Goal: Check status: Check status

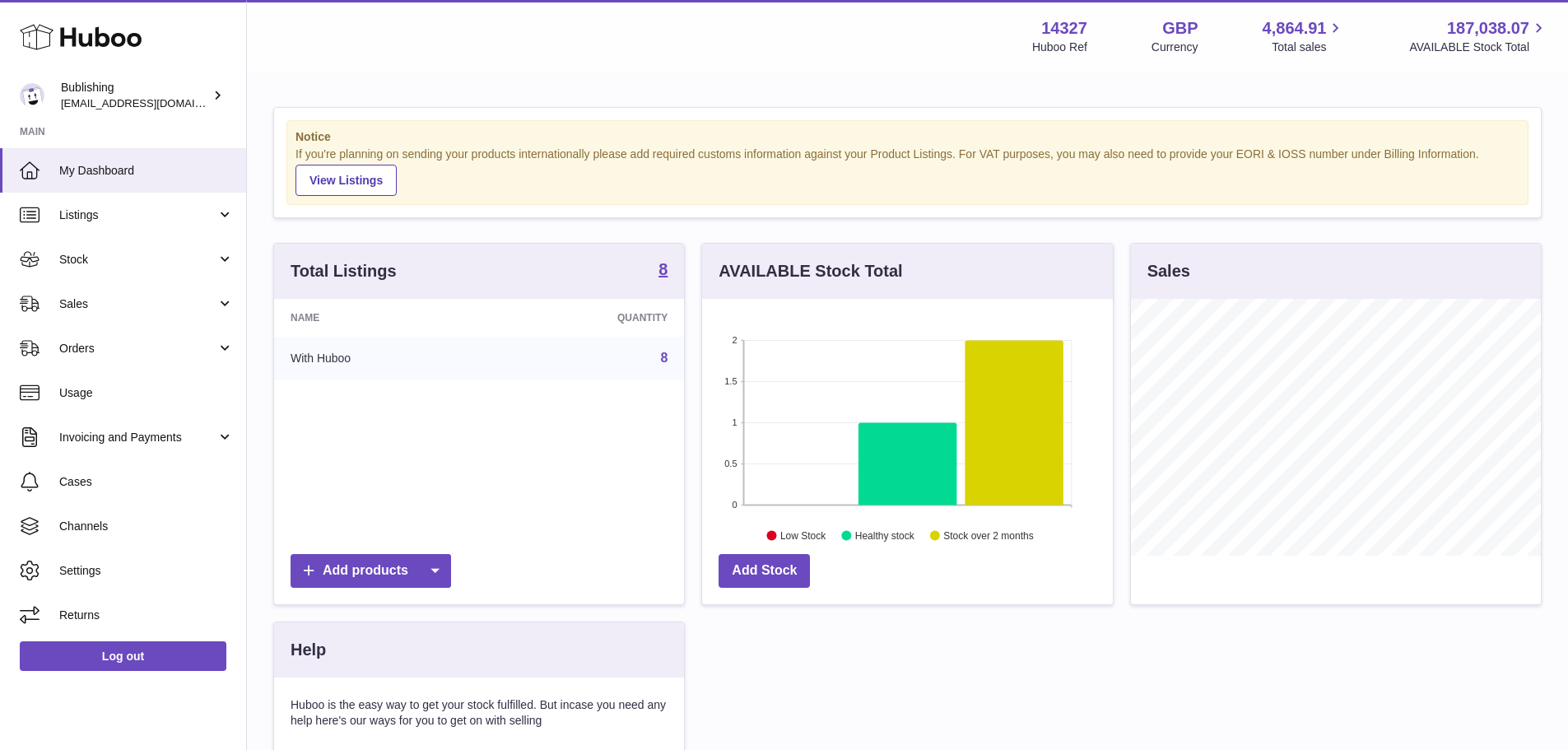
scroll to position [257, 411]
click at [129, 395] on span "Usage" at bounding box center [146, 393] width 174 height 16
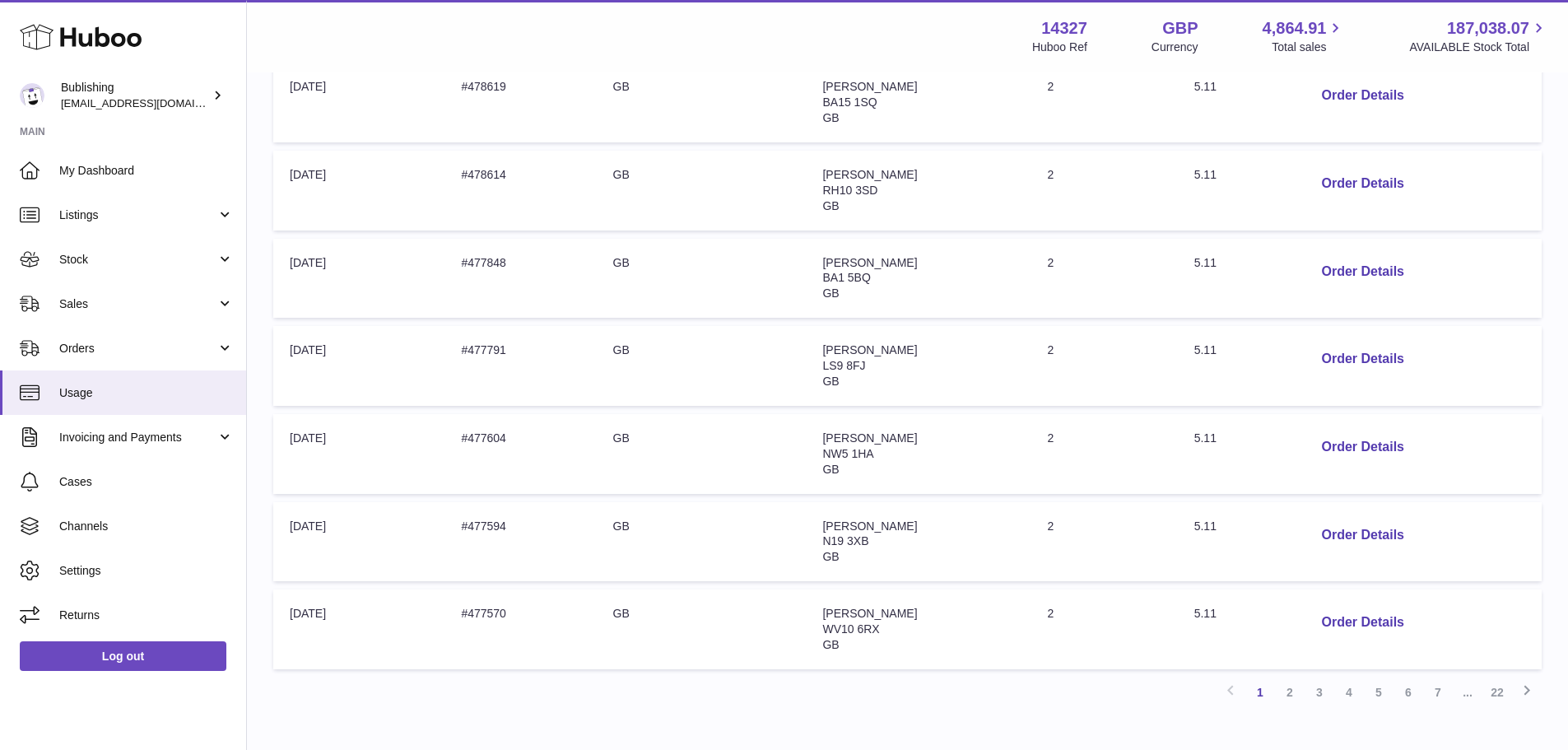
scroll to position [694, 0]
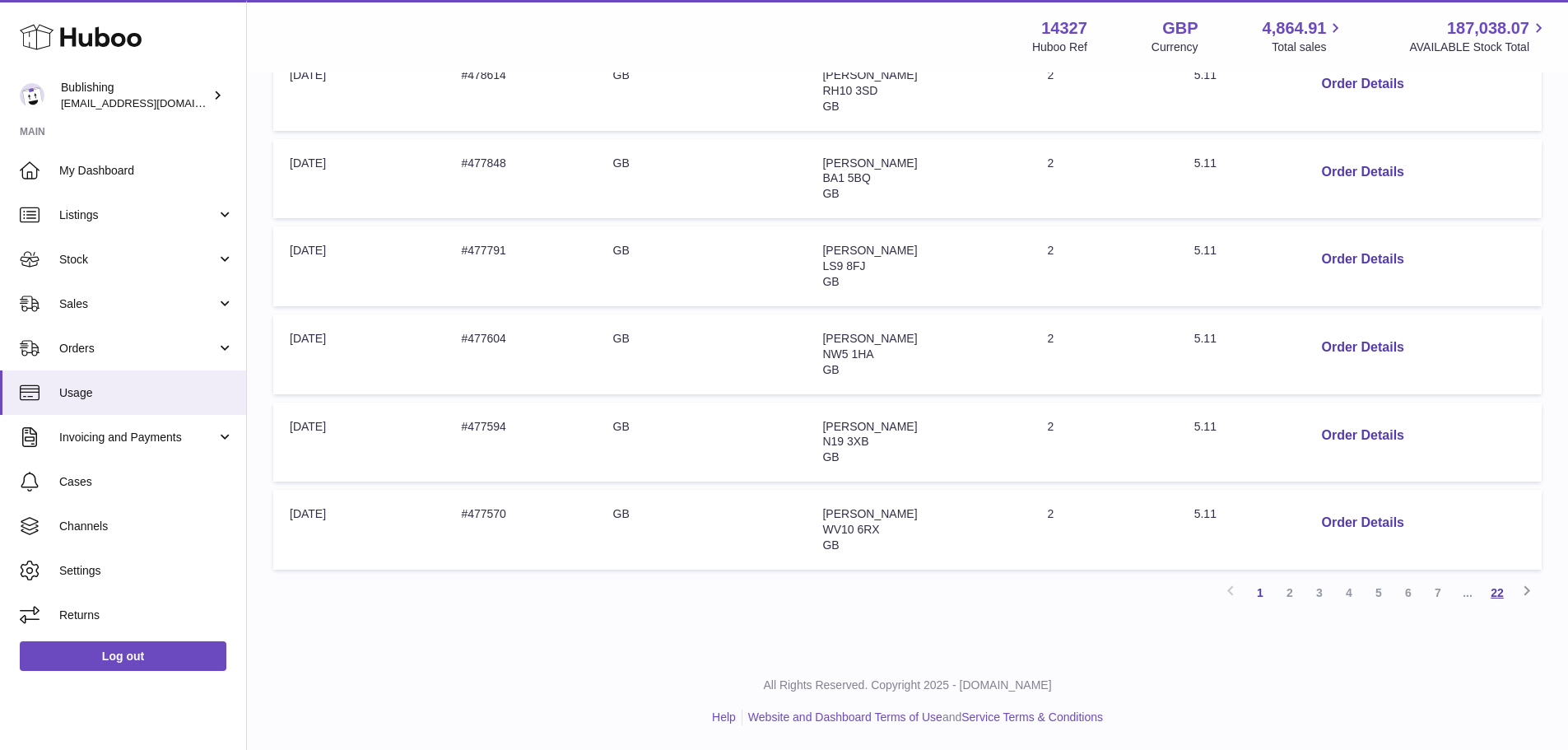
click at [1494, 592] on link "22" at bounding box center [1497, 593] width 30 height 30
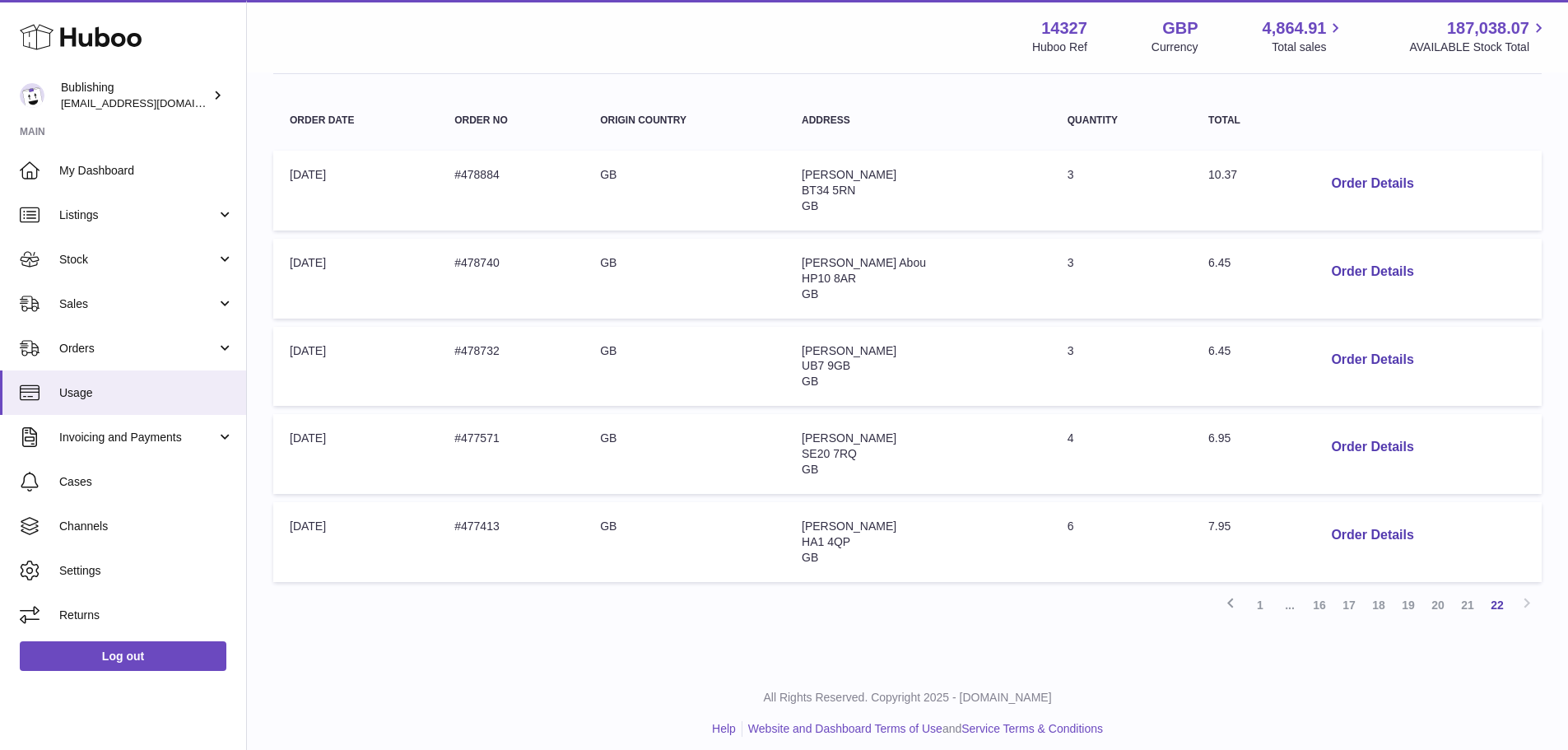
scroll to position [254, 0]
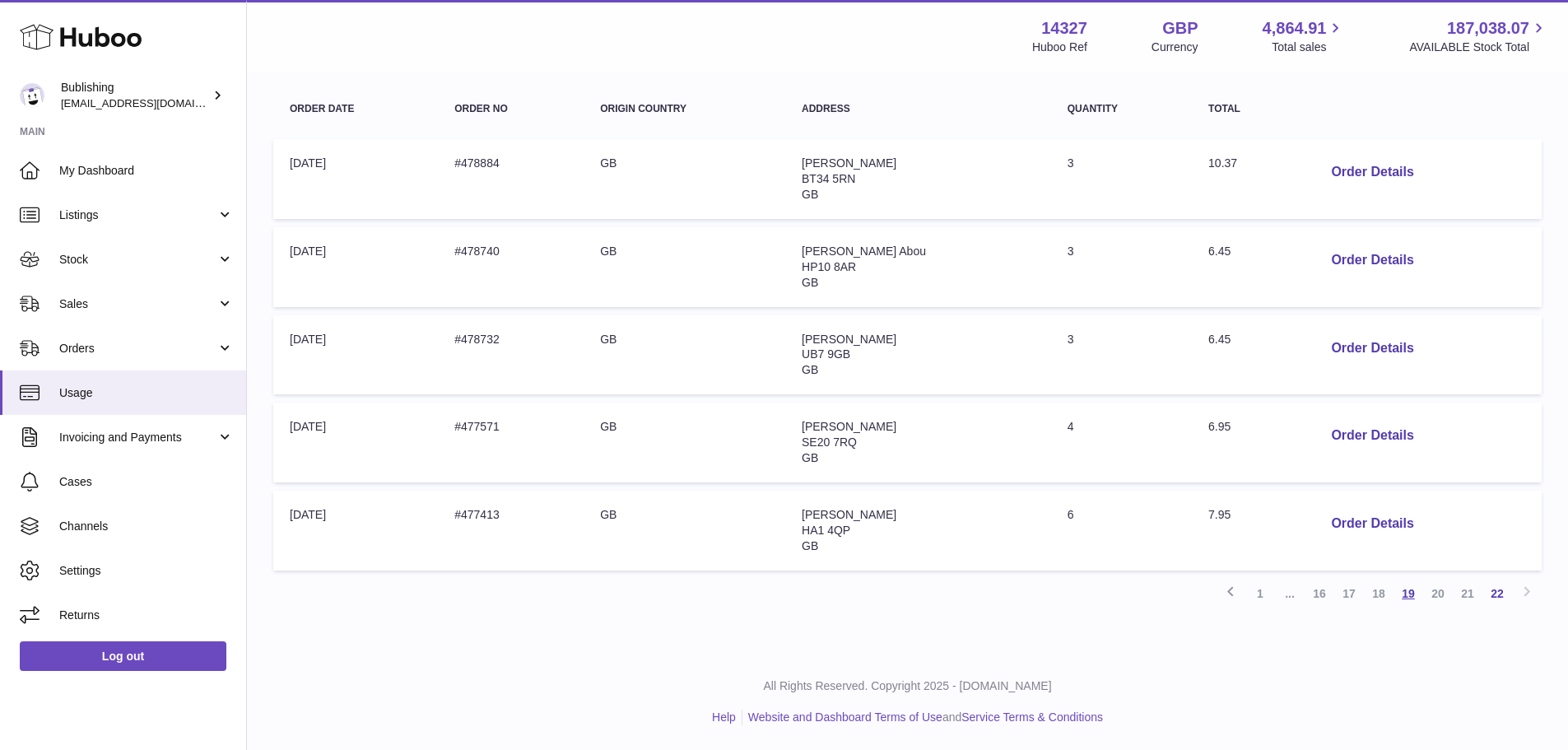
click at [1402, 591] on link "19" at bounding box center [1409, 594] width 30 height 30
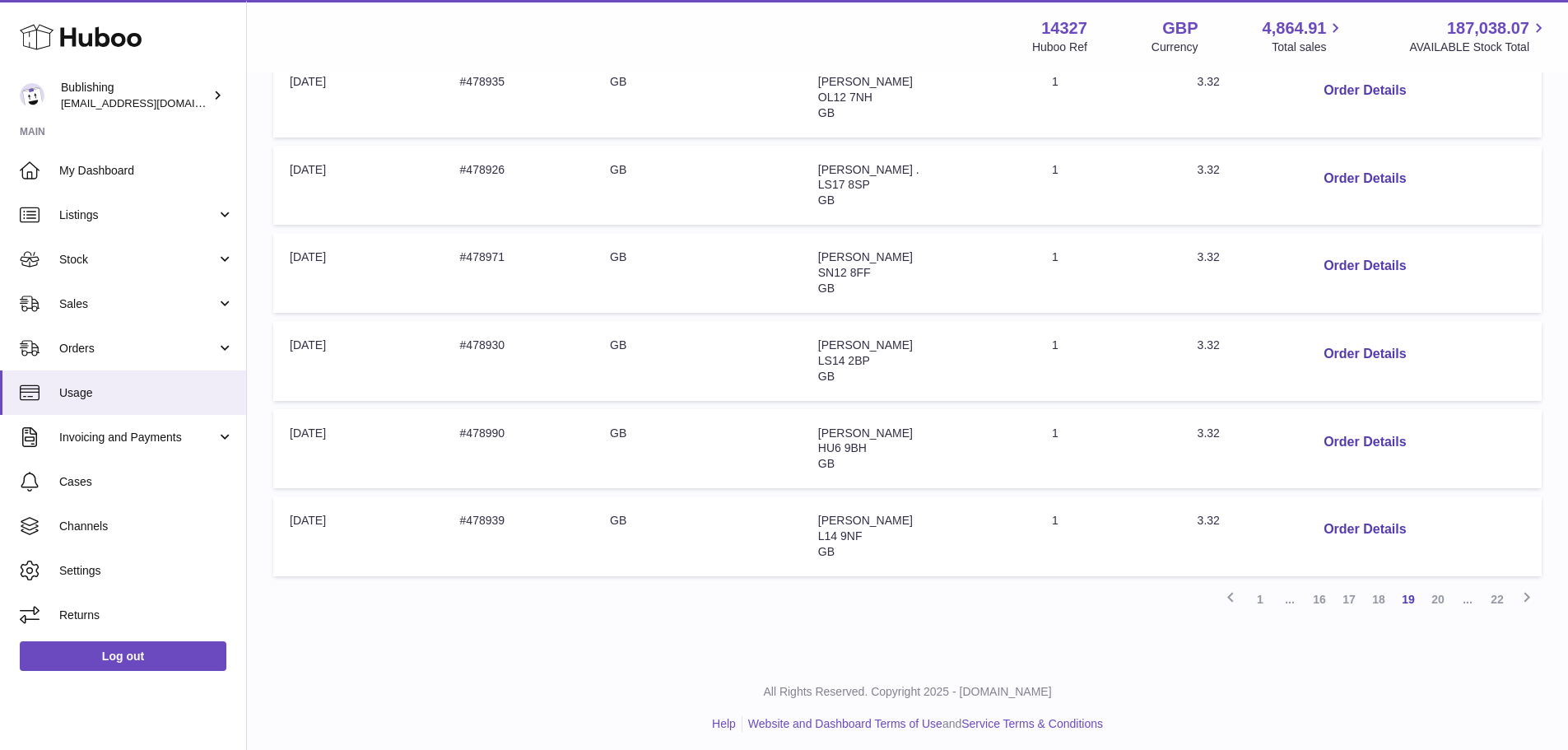
scroll to position [694, 0]
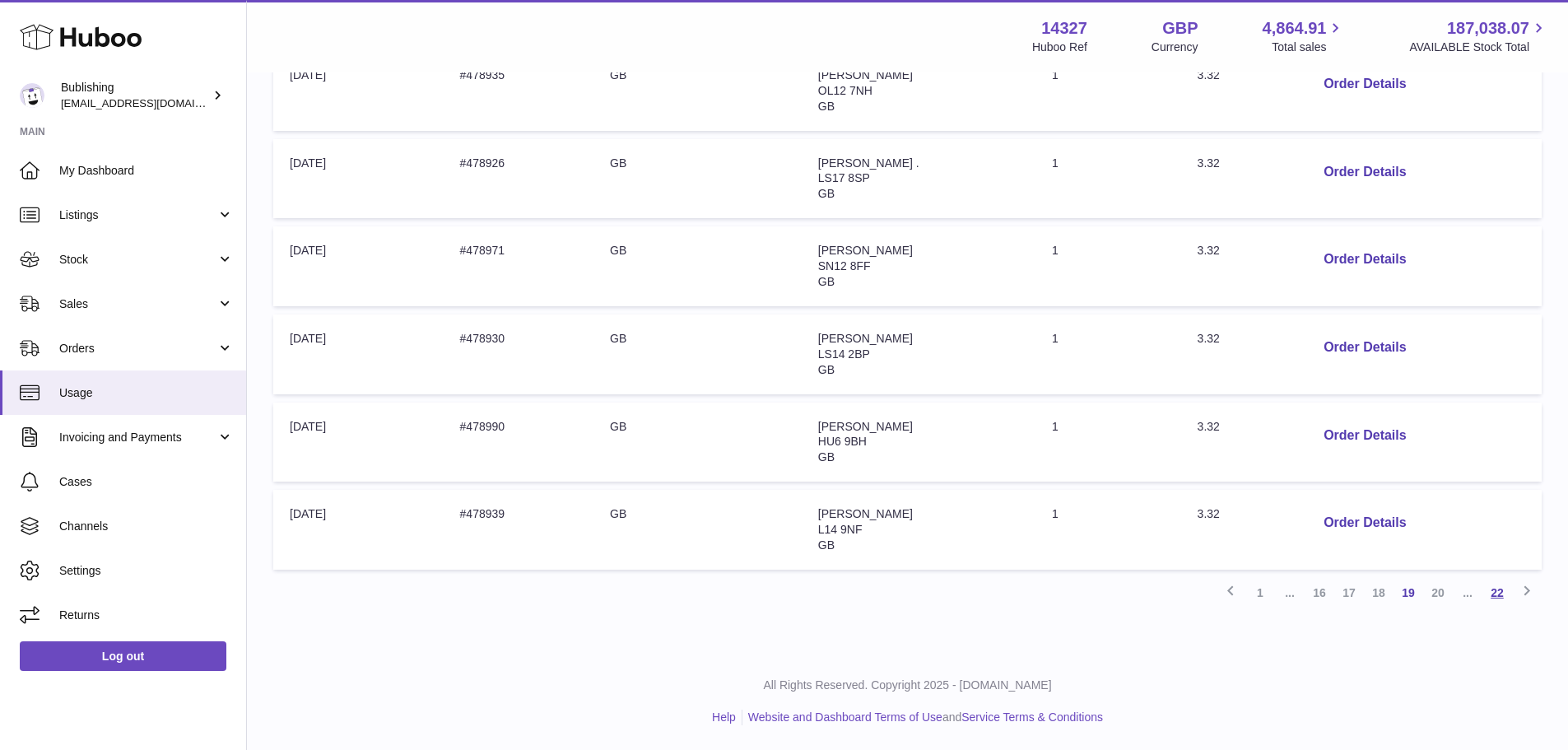
click at [1490, 593] on link "22" at bounding box center [1497, 593] width 30 height 30
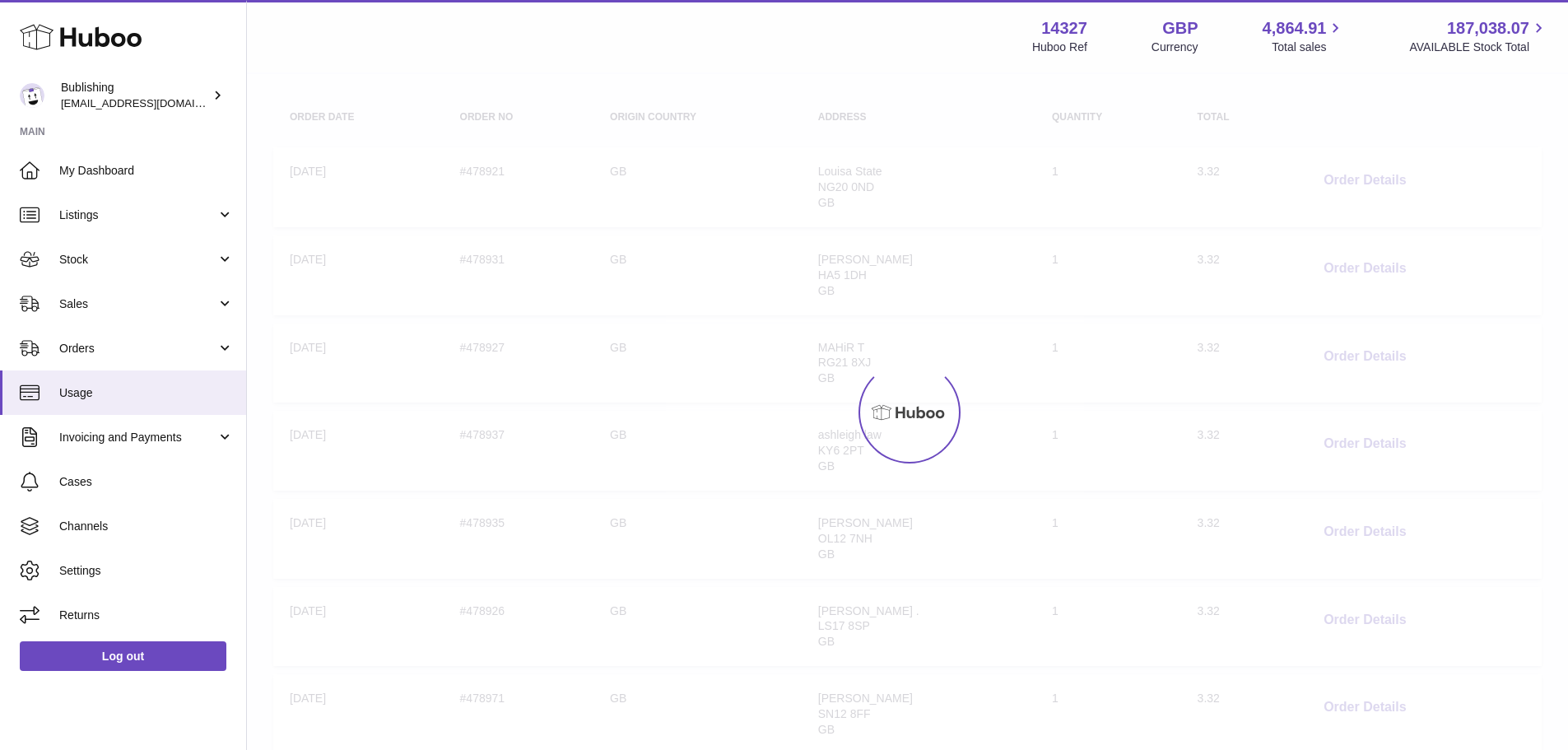
scroll to position [74, 0]
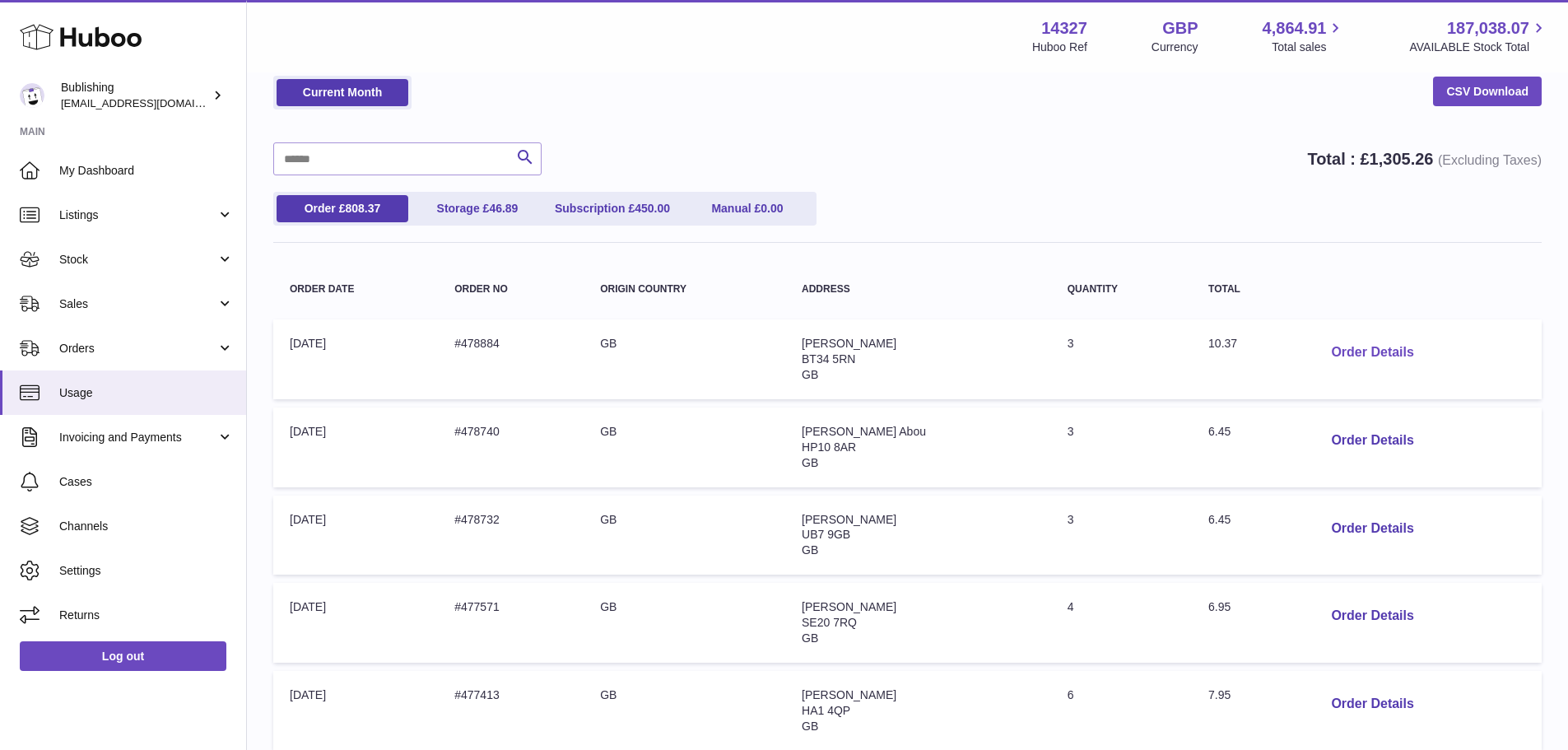
click at [1339, 351] on button "Order Details" at bounding box center [1372, 352] width 109 height 34
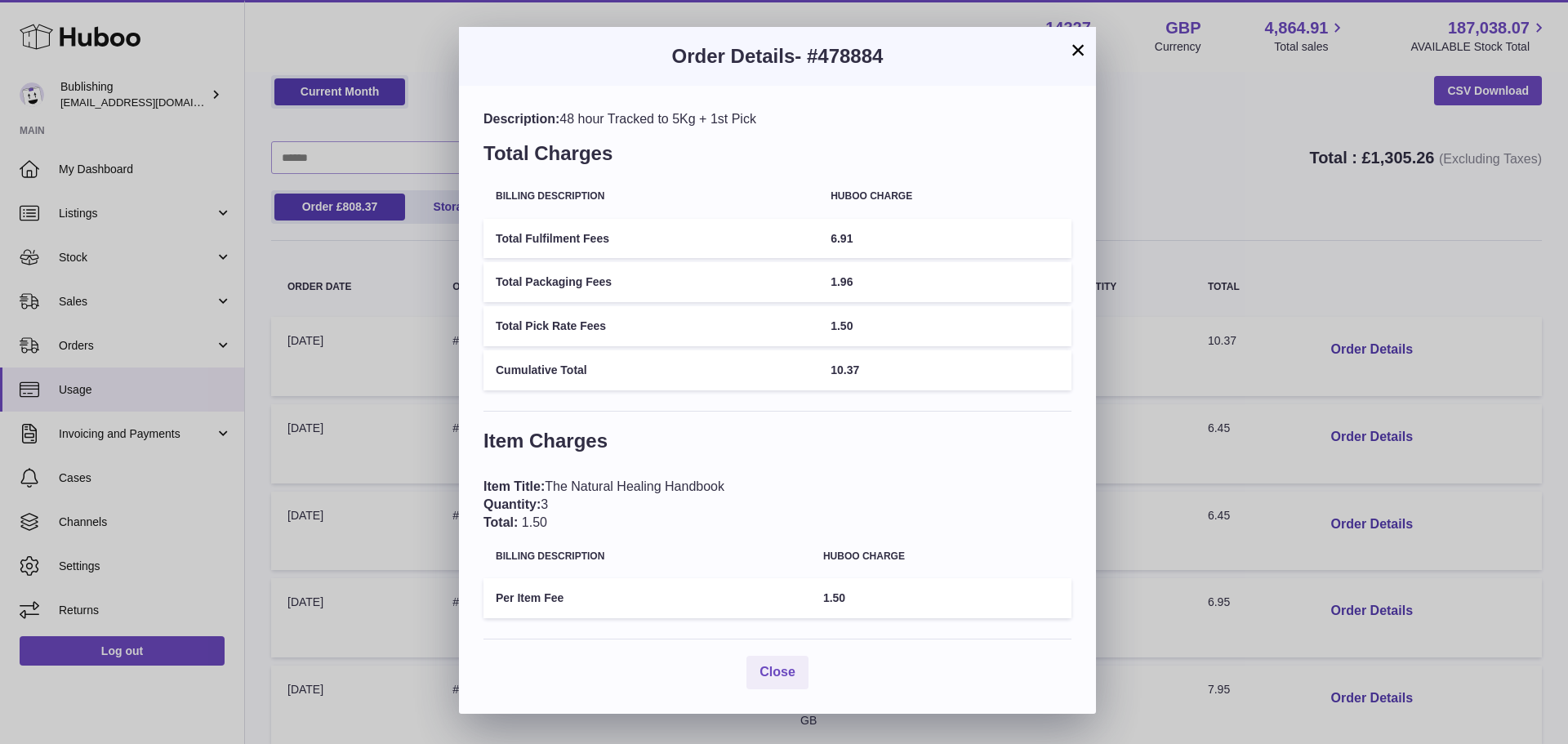
click at [1077, 46] on button "×" at bounding box center [1078, 50] width 20 height 20
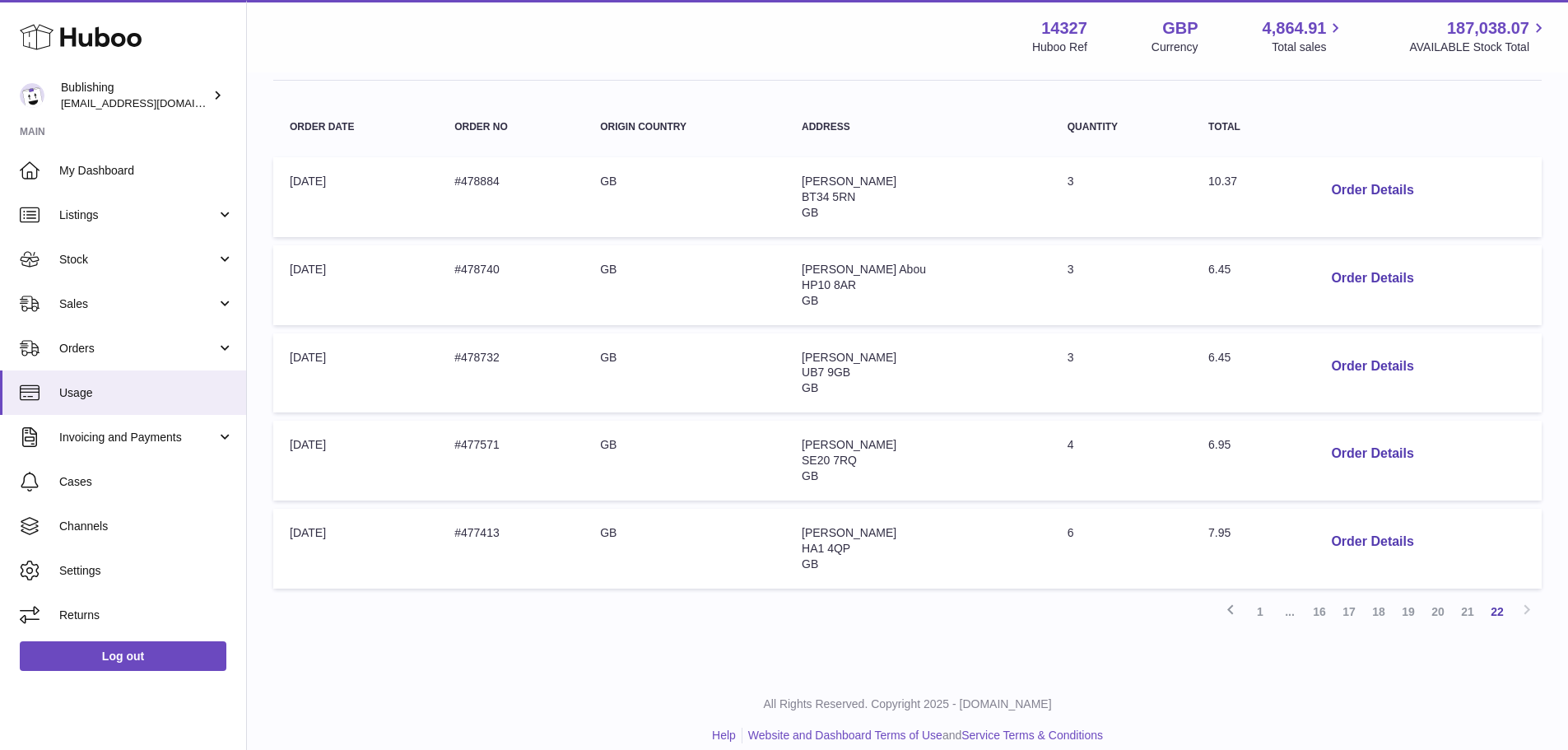
scroll to position [254, 0]
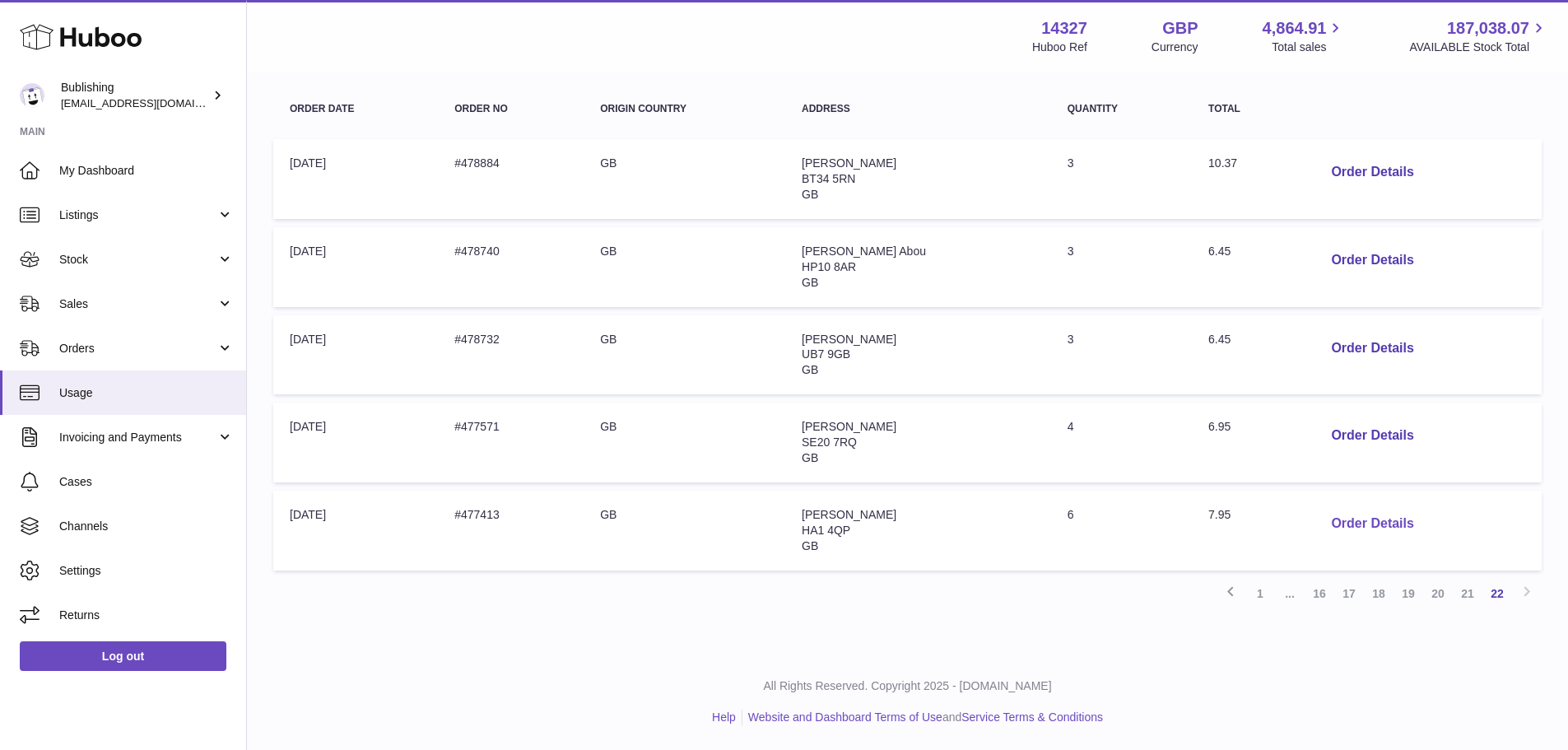
click at [1323, 526] on button "Order Details" at bounding box center [1372, 524] width 109 height 34
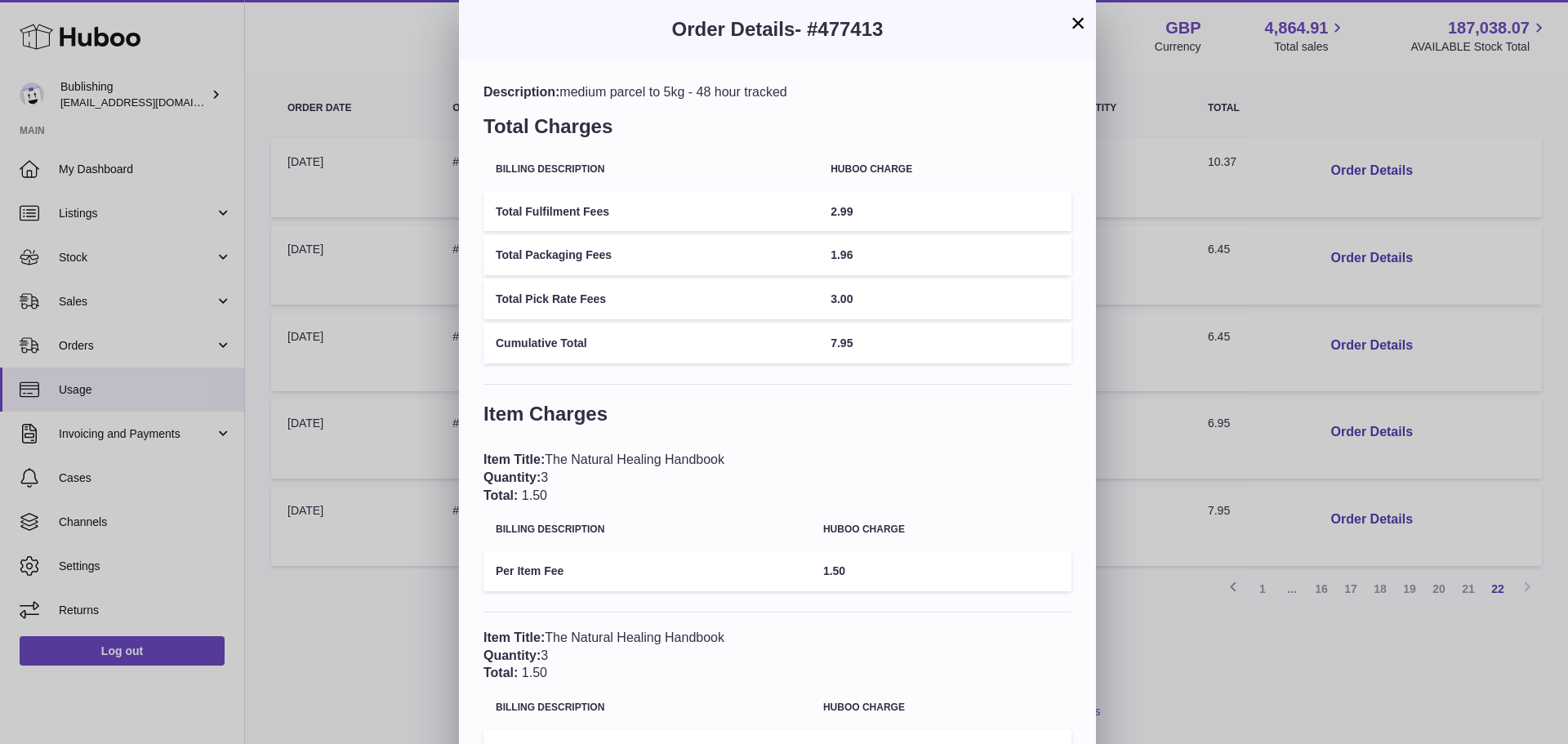
click at [1077, 26] on button "×" at bounding box center [1078, 23] width 20 height 20
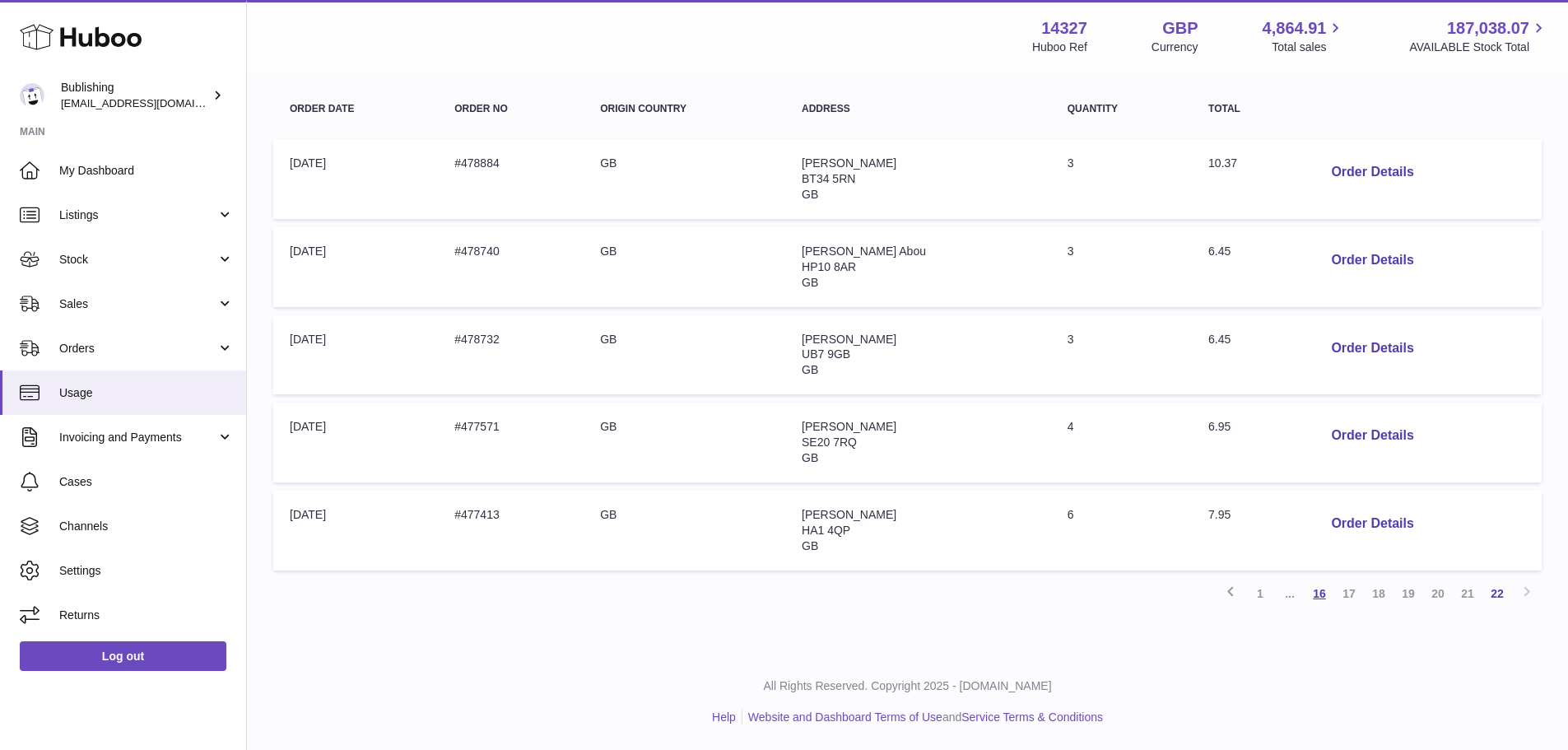
click at [1319, 597] on link "16" at bounding box center [1320, 594] width 30 height 30
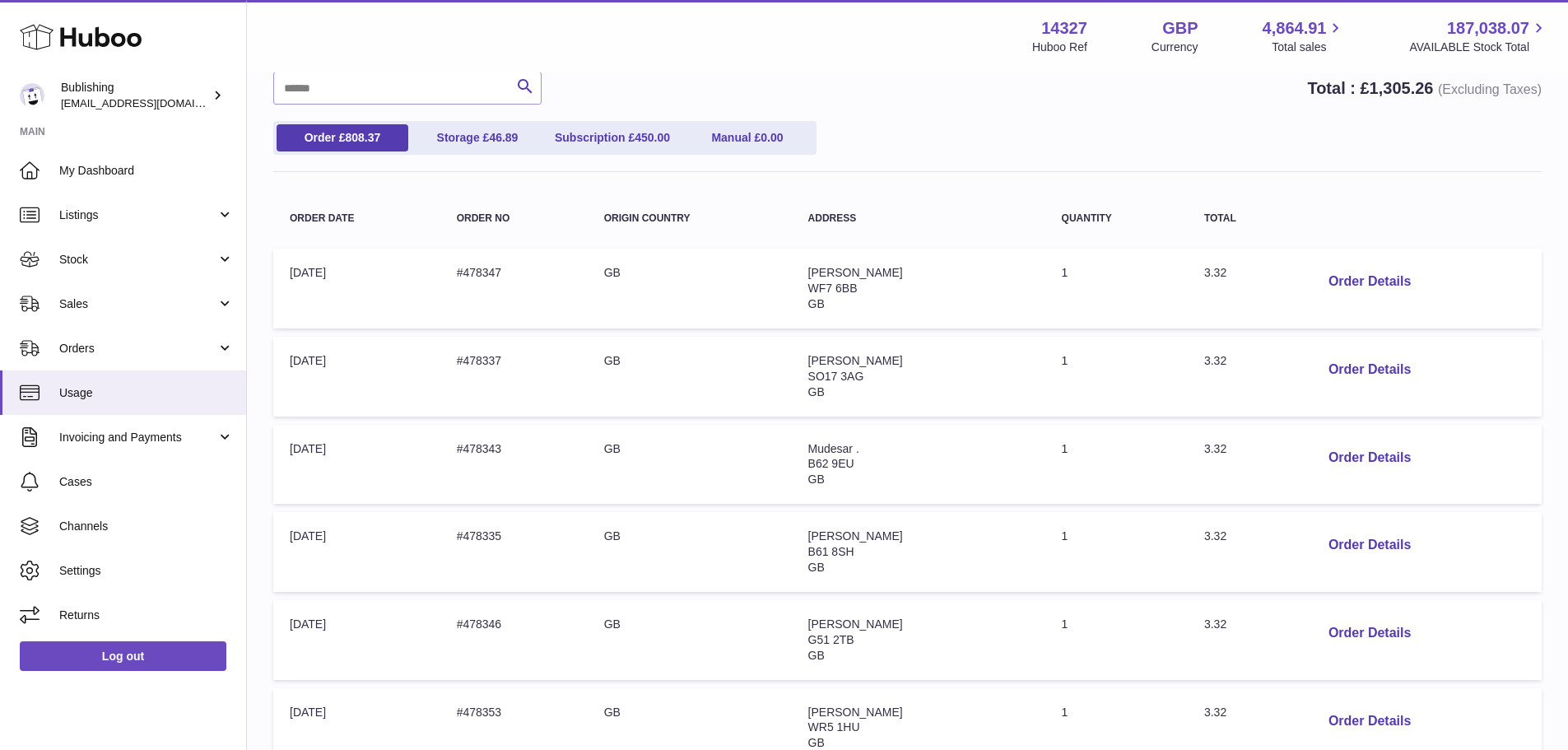
scroll to position [238, 0]
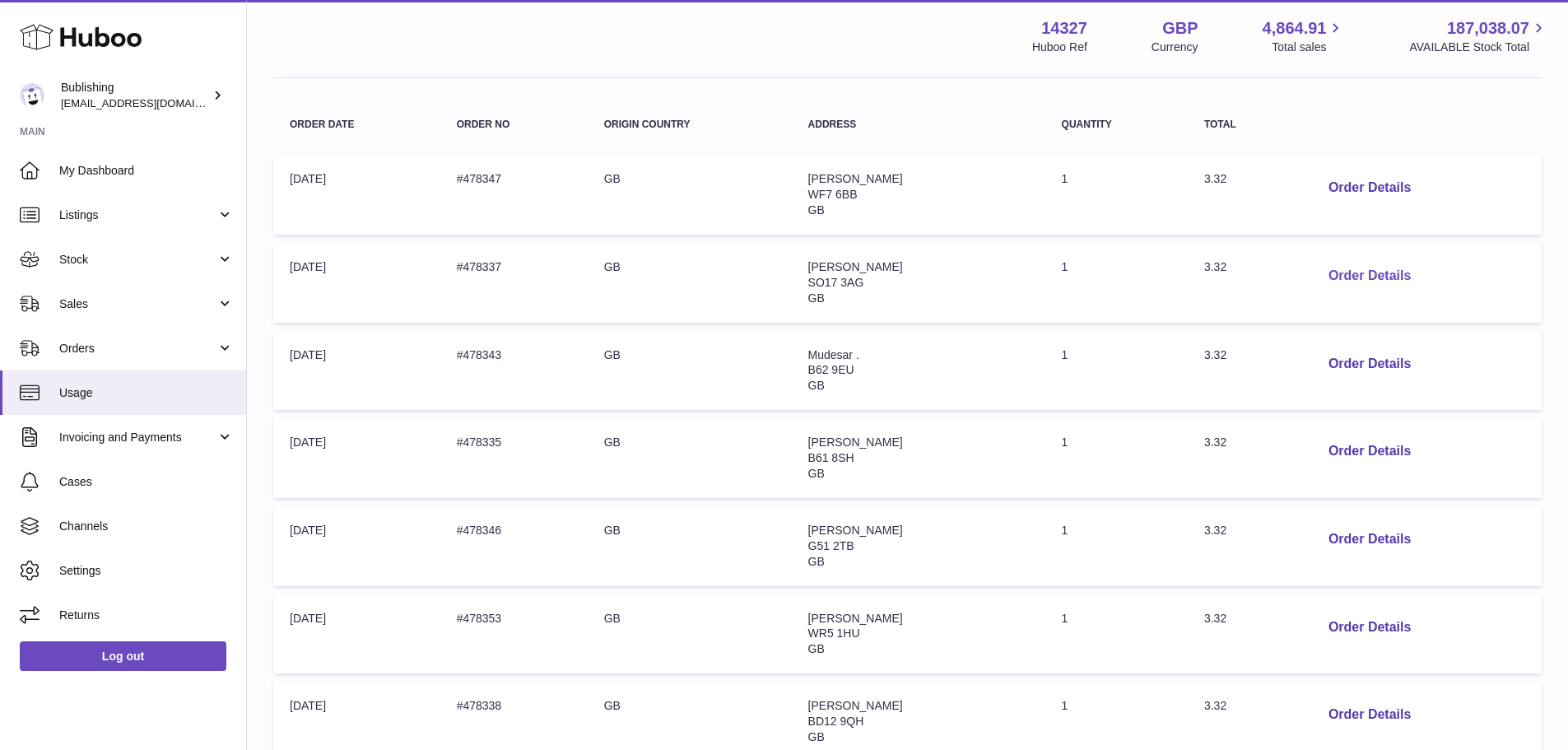
click at [1353, 284] on button "Order Details" at bounding box center [1370, 276] width 109 height 34
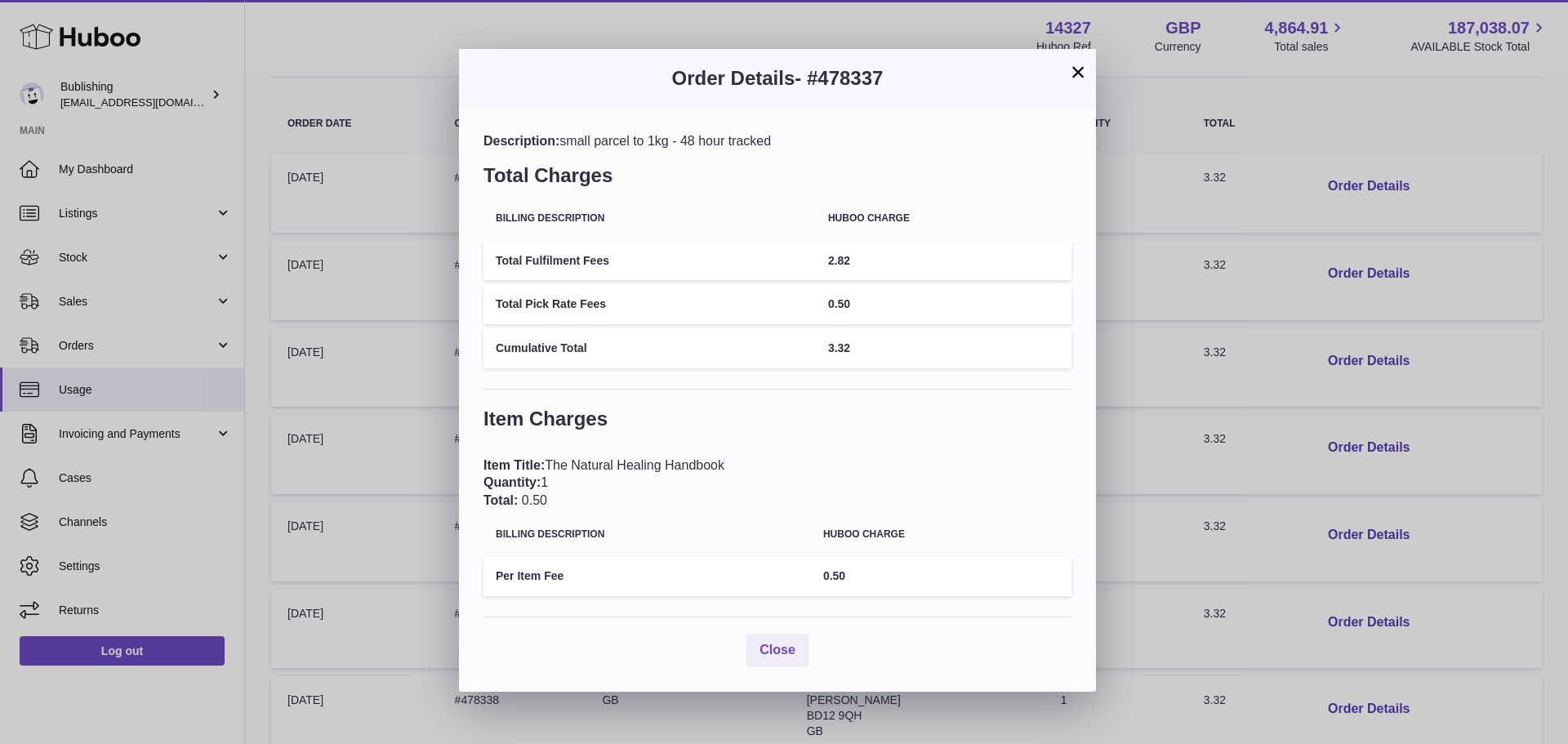
click at [1075, 71] on button "×" at bounding box center [1078, 72] width 20 height 20
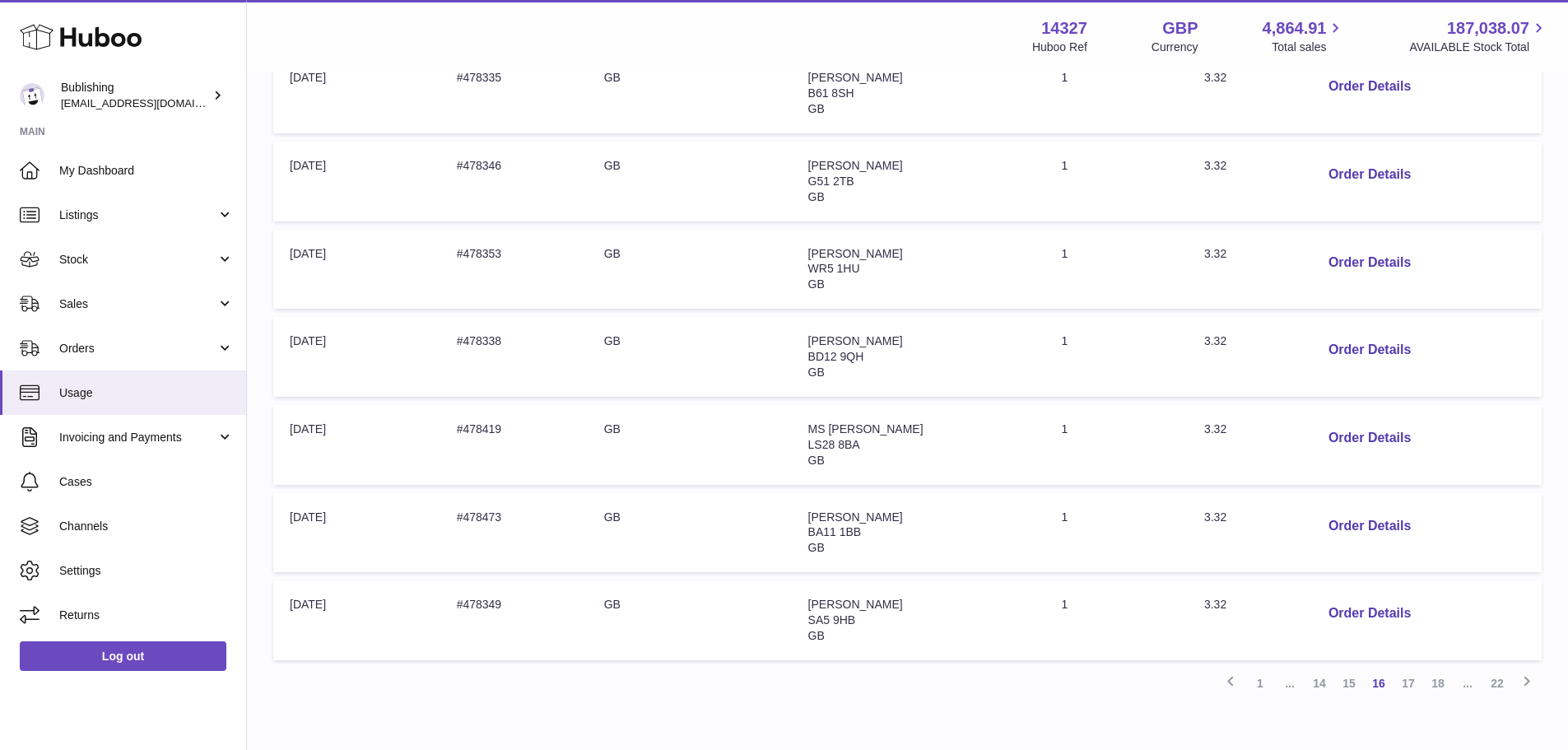
scroll to position [650, 0]
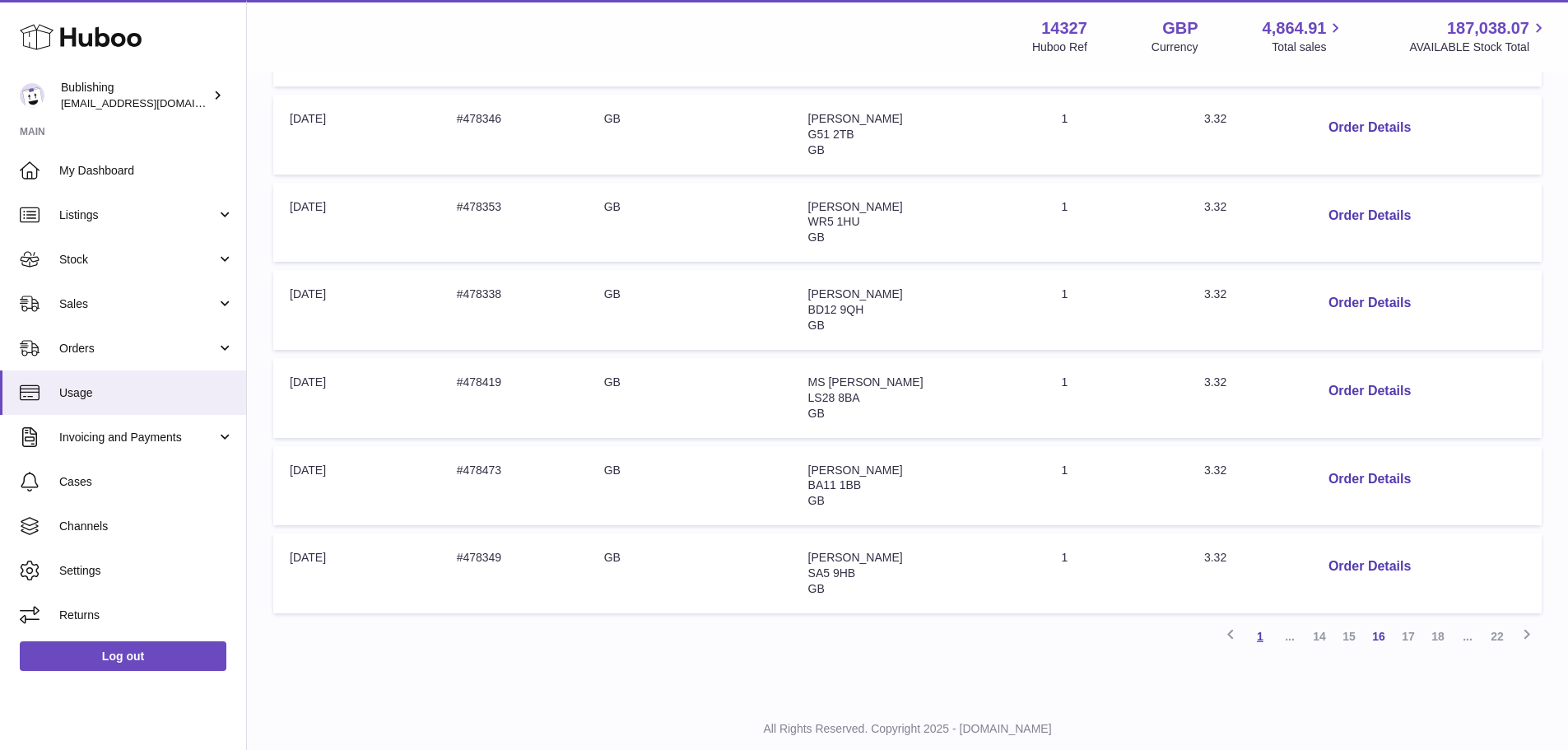
click at [1254, 639] on link "1" at bounding box center [1260, 636] width 30 height 30
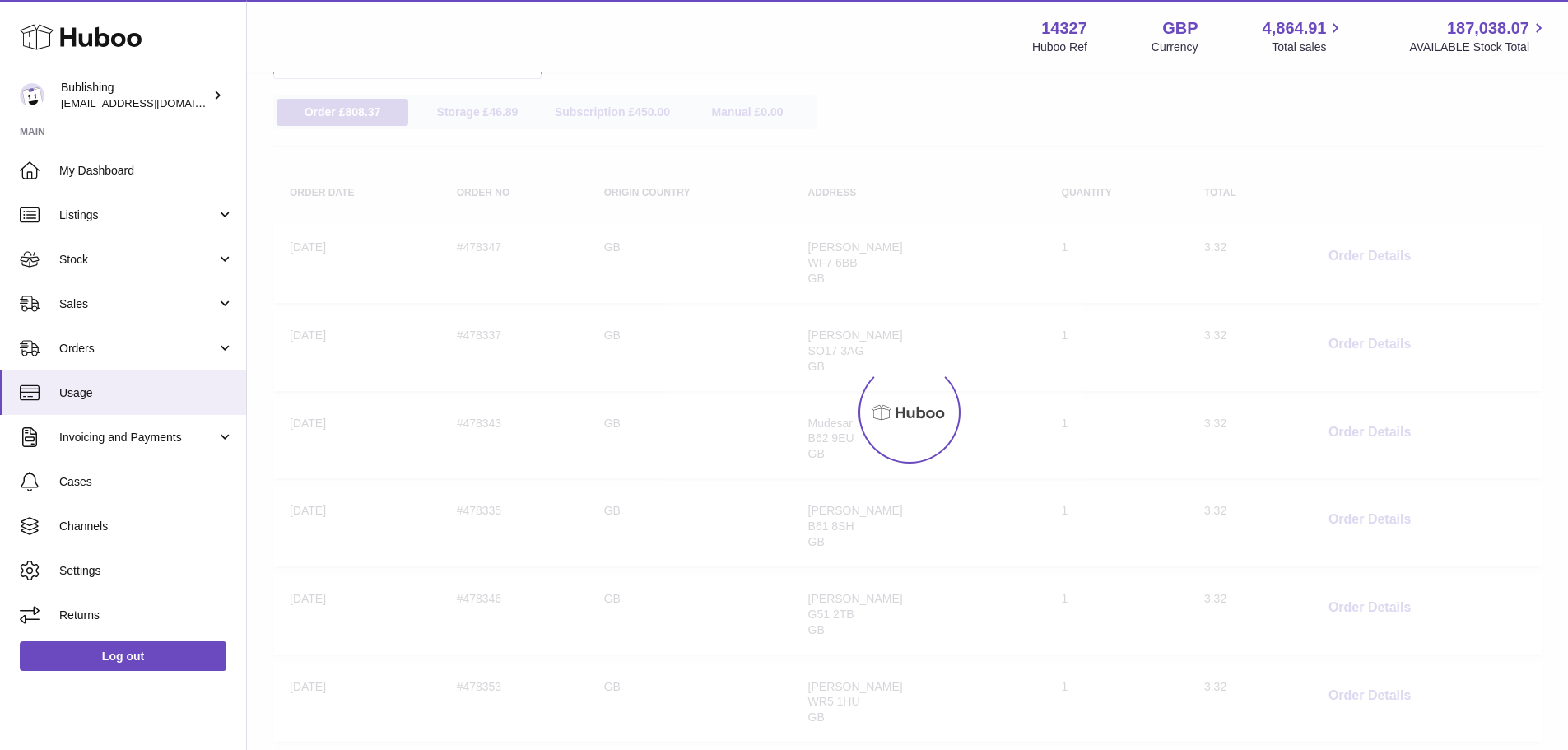
scroll to position [74, 0]
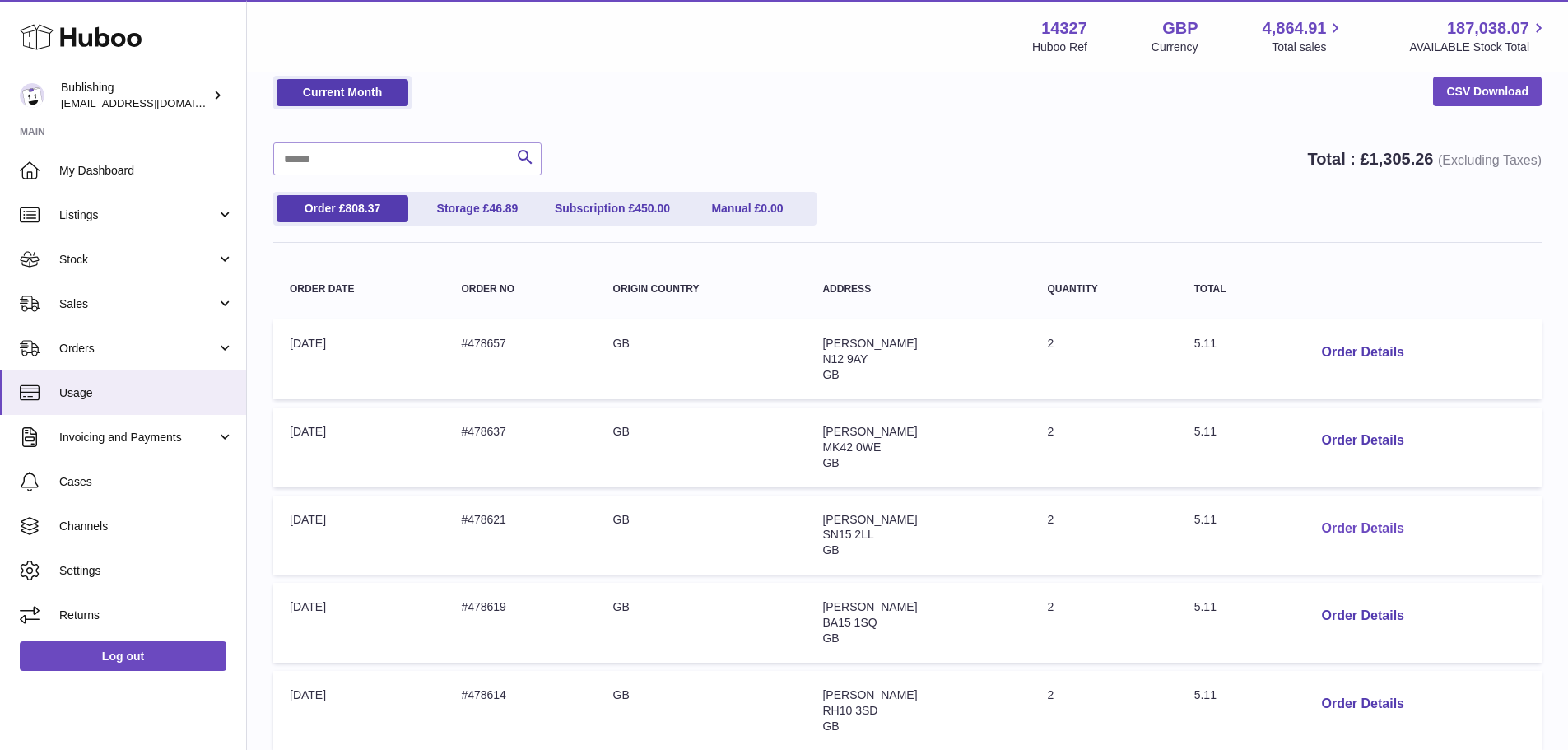
click at [1360, 521] on button "Order Details" at bounding box center [1362, 529] width 109 height 34
click at [1154, 163] on div at bounding box center [784, 375] width 1568 height 750
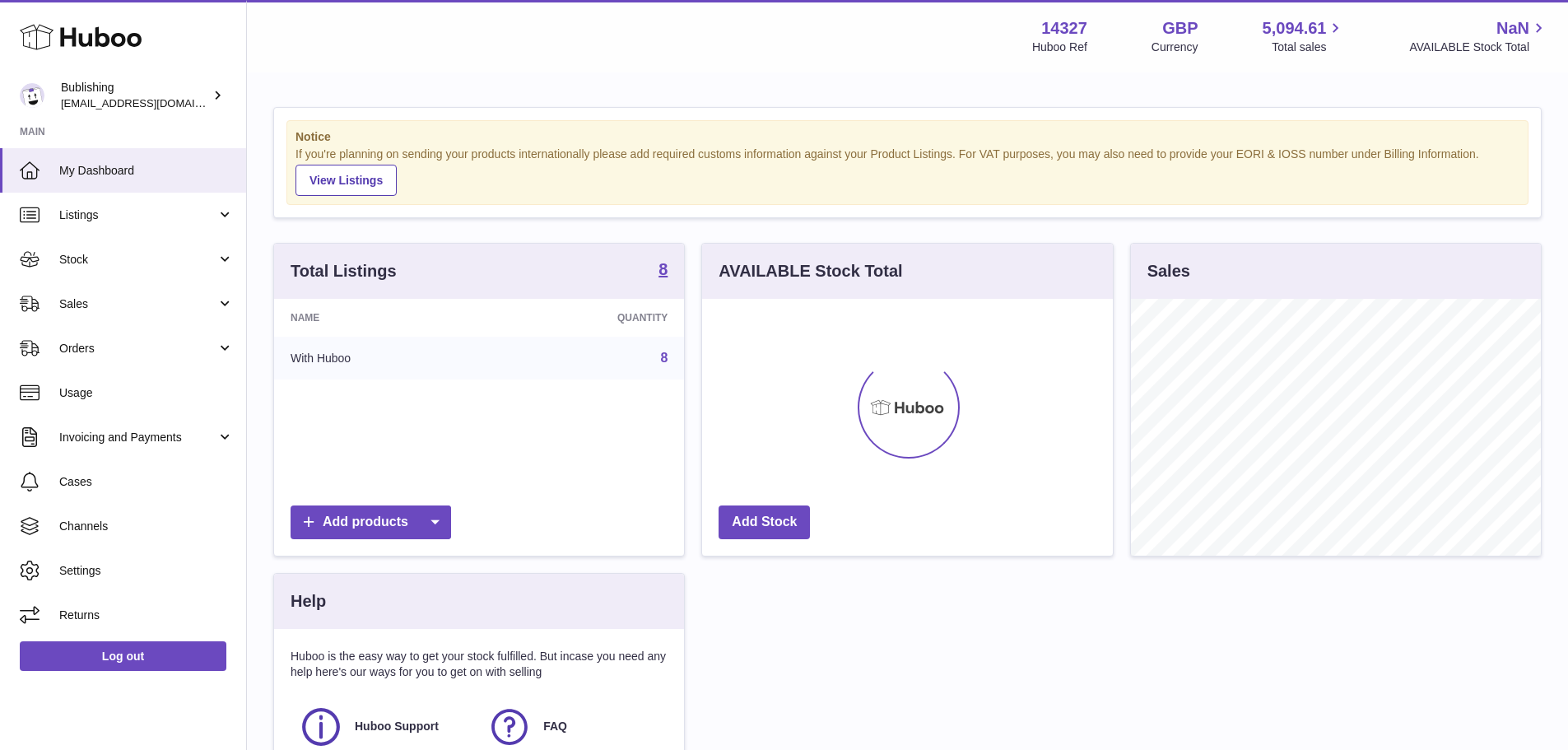
scroll to position [257, 411]
